Goal: Find specific page/section: Find specific page/section

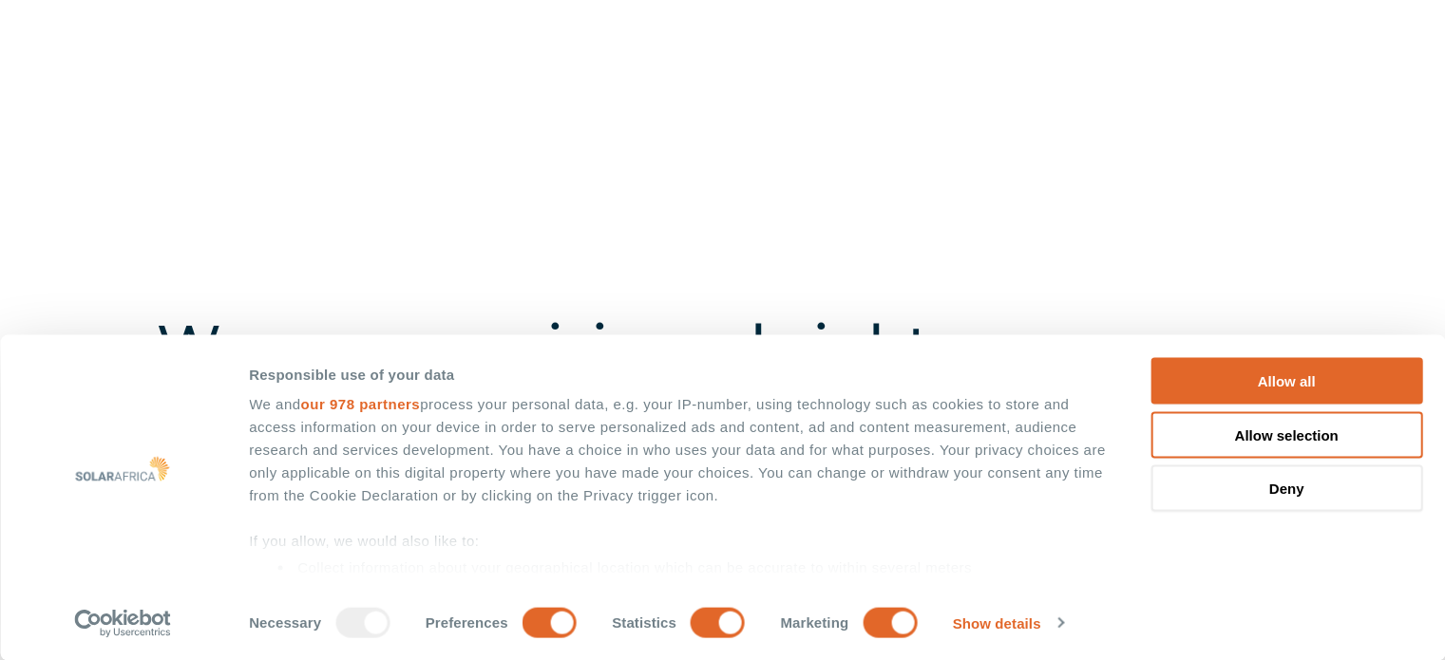
scroll to position [443, 0]
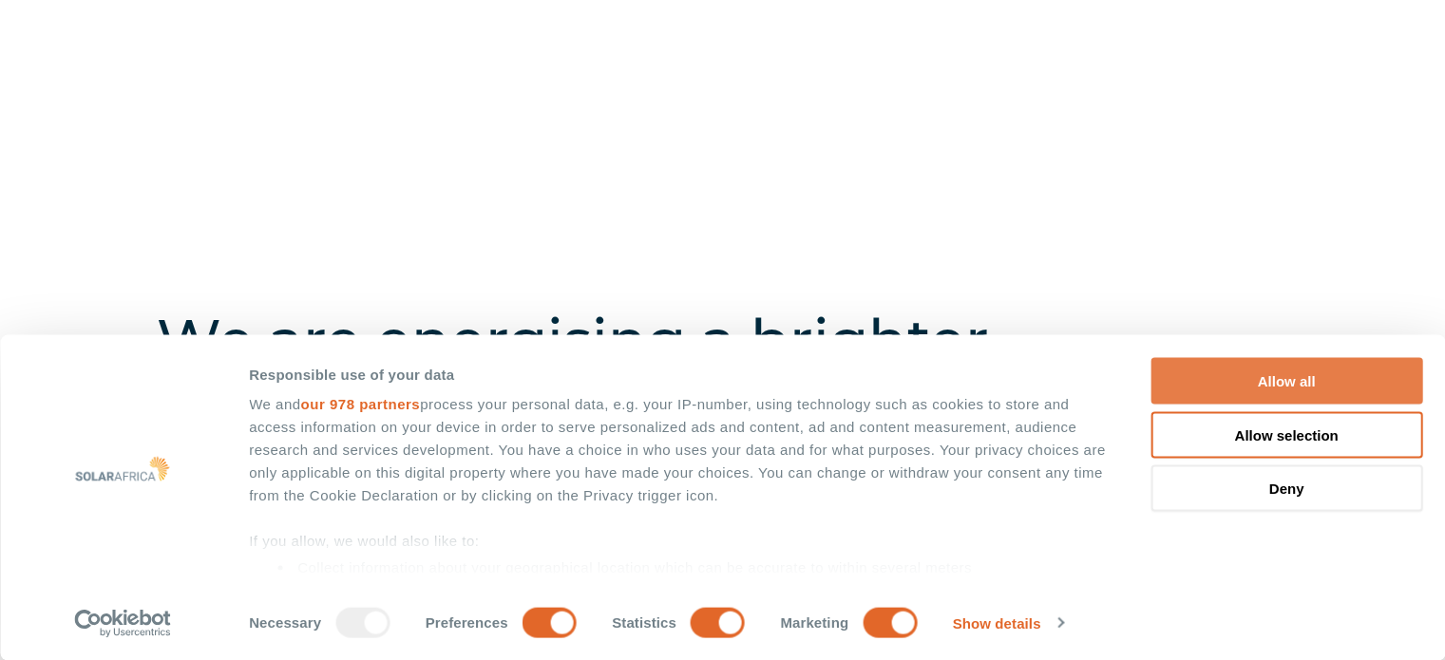
click at [1274, 383] on button "Allow all" at bounding box center [1287, 381] width 272 height 47
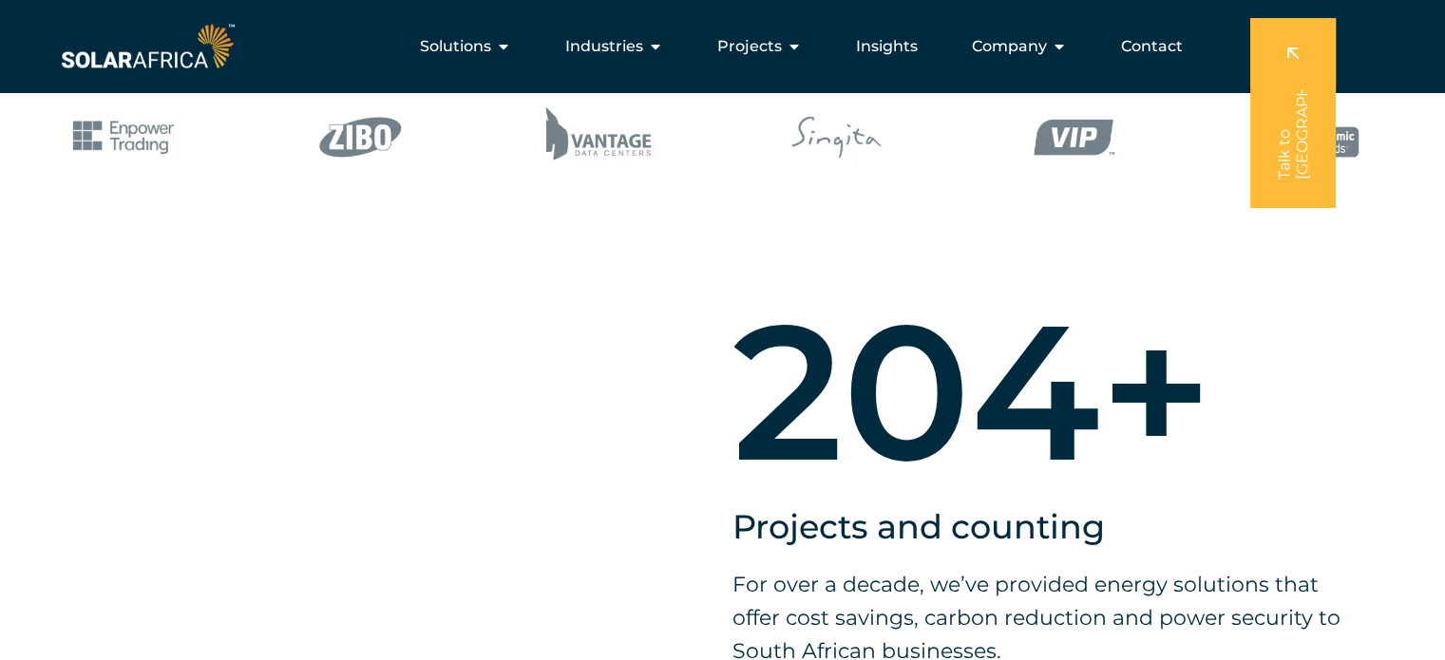
scroll to position [981, 0]
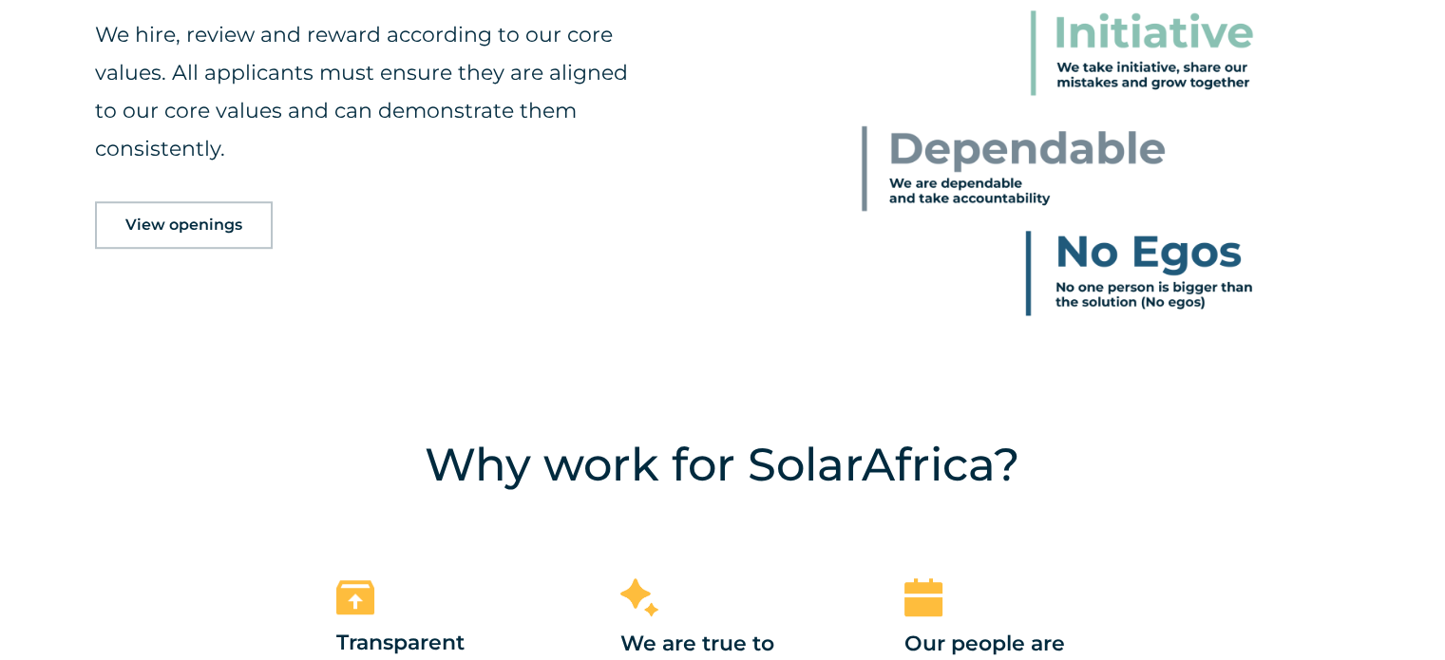
click at [182, 207] on link "View openings" at bounding box center [184, 225] width 178 height 48
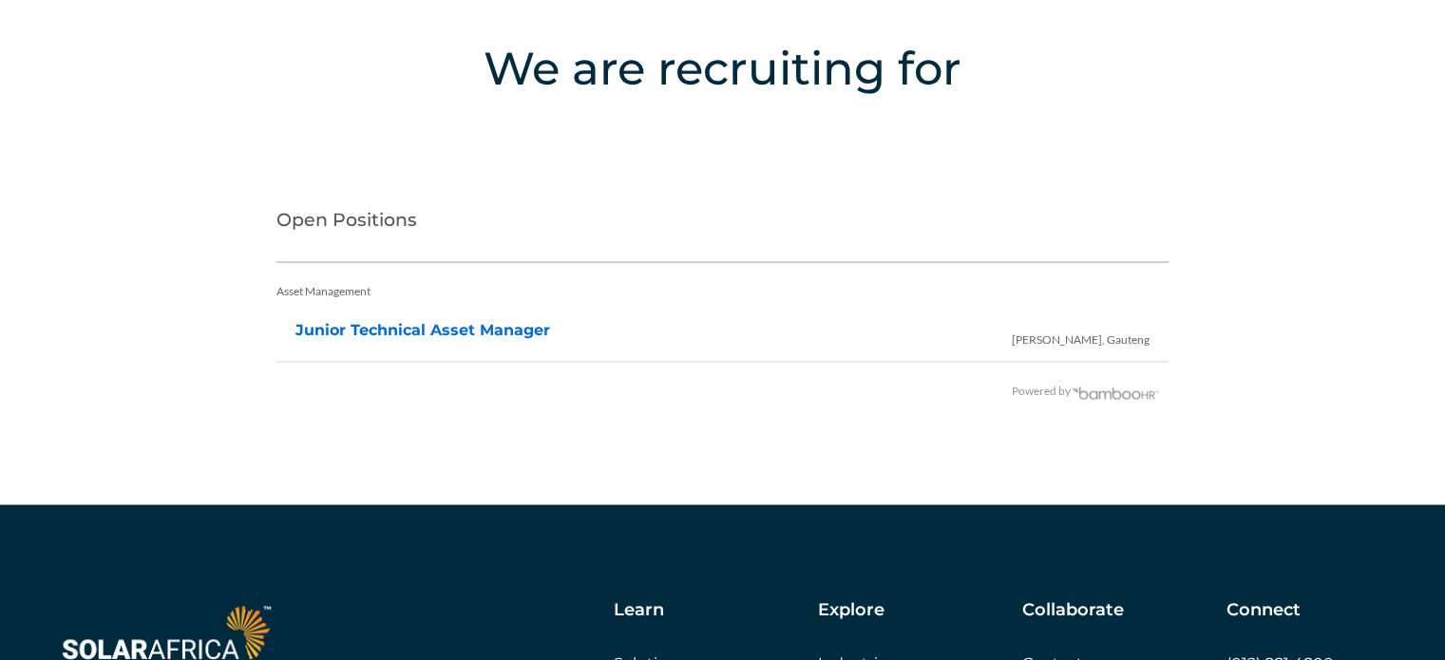
scroll to position [3760, 0]
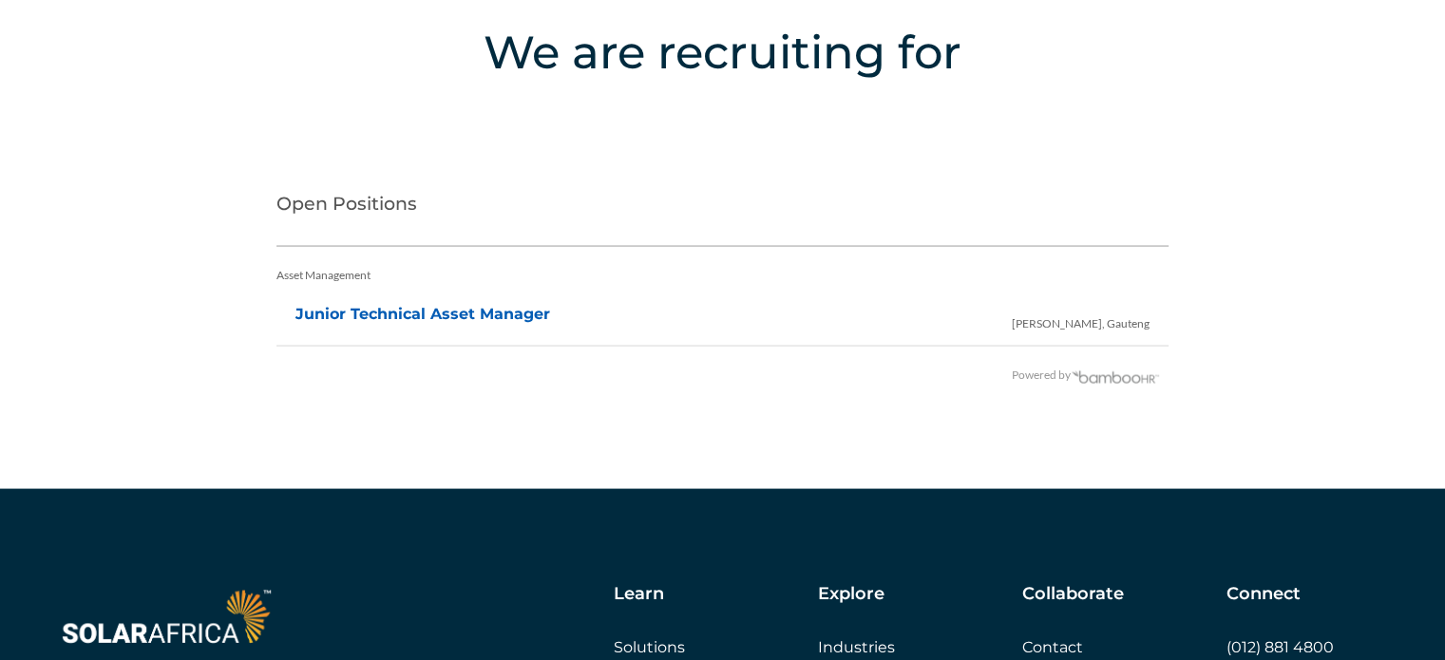
click at [389, 315] on link "Junior Technical Asset Manager" at bounding box center [423, 314] width 255 height 18
